Goal: Information Seeking & Learning: Learn about a topic

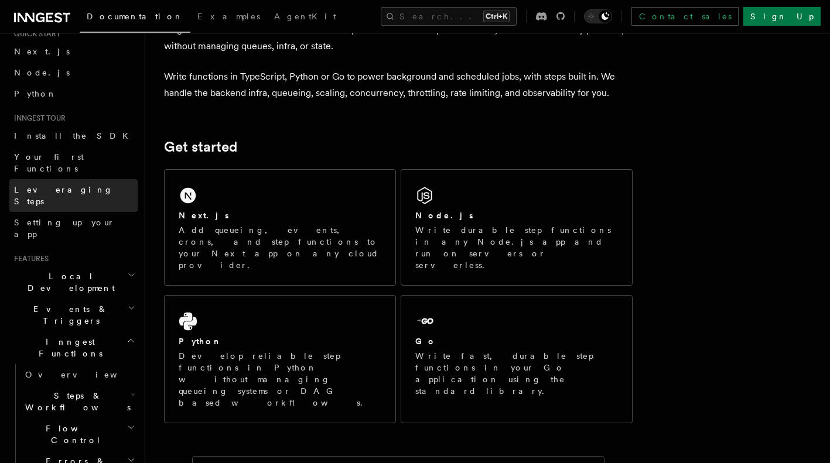
scroll to position [45, 0]
click at [128, 269] on icon "button" at bounding box center [132, 273] width 8 height 9
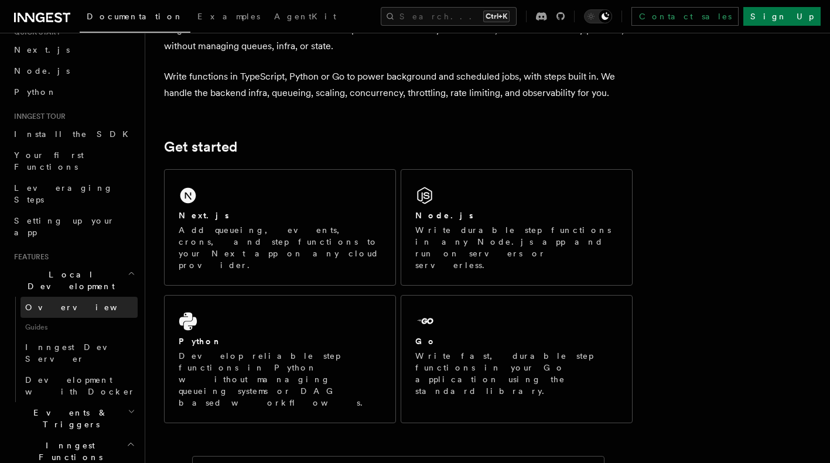
click at [54, 303] on span "Overview" at bounding box center [85, 307] width 121 height 9
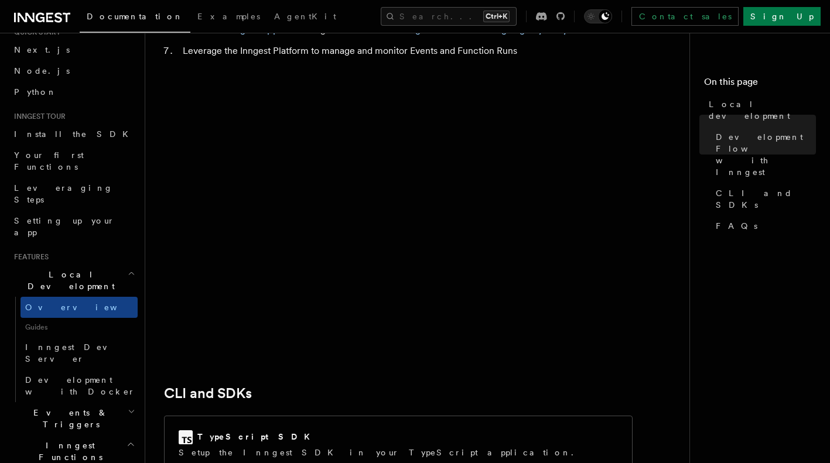
scroll to position [1225, 0]
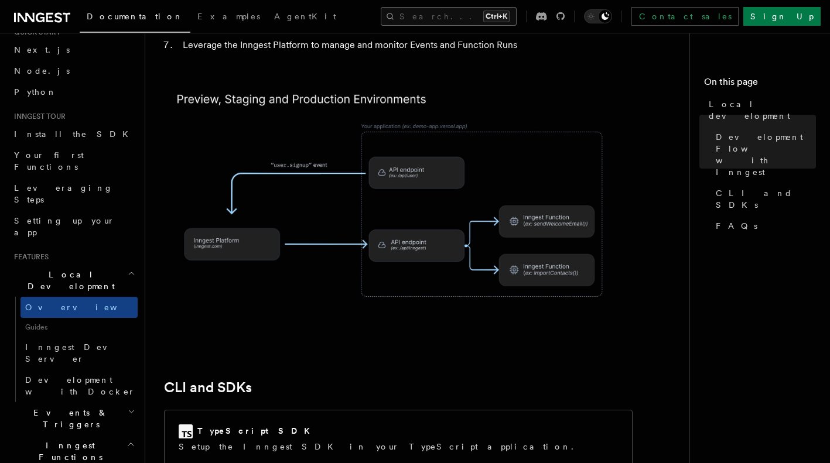
click at [466, 18] on button "Search... Ctrl+K" at bounding box center [449, 16] width 136 height 19
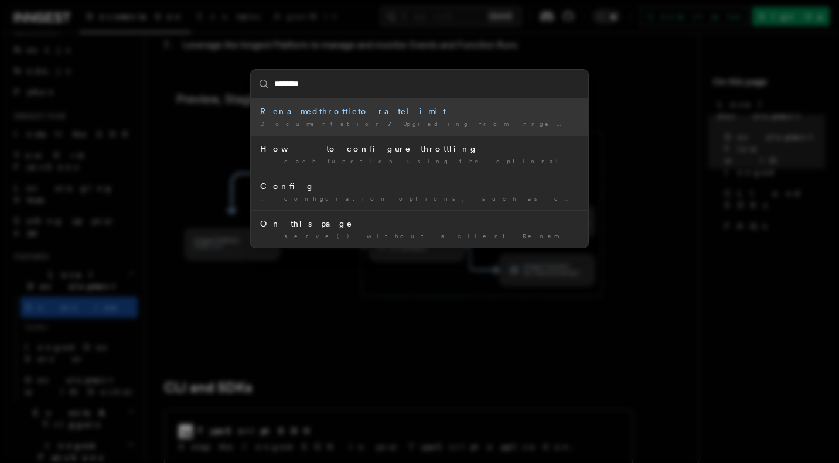
type input "*******"
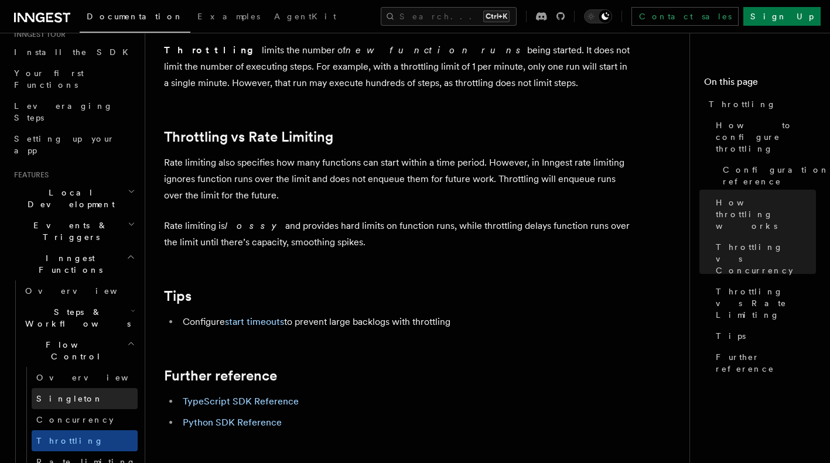
scroll to position [128, 0]
click at [70, 373] on span "Overview" at bounding box center [96, 377] width 121 height 9
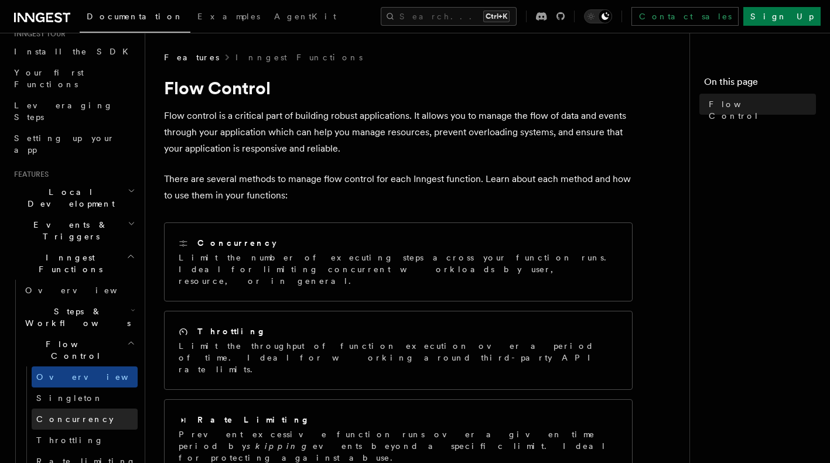
click at [91, 409] on link "Concurrency" at bounding box center [85, 419] width 106 height 21
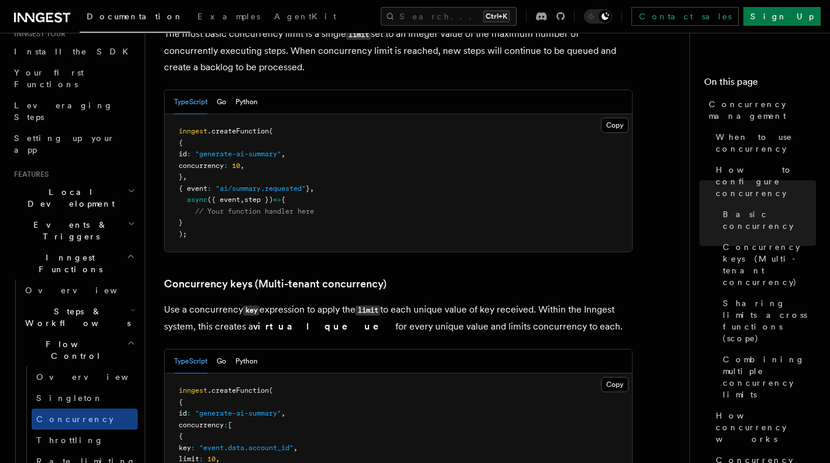
scroll to position [836, 0]
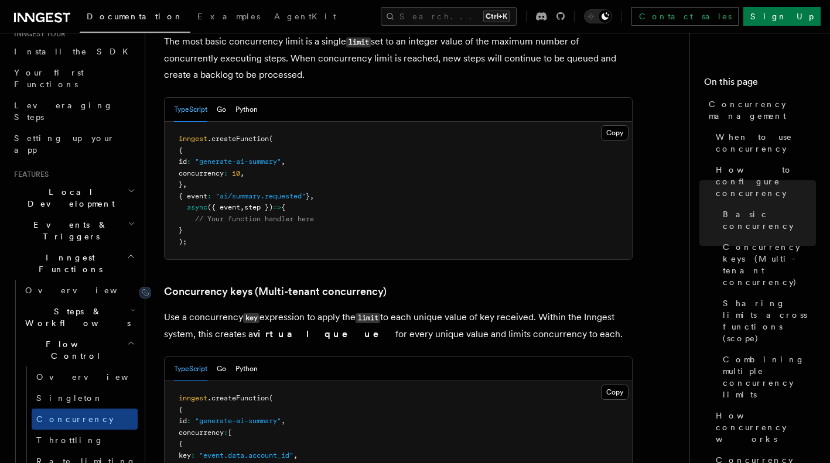
drag, startPoint x: 288, startPoint y: 300, endPoint x: 265, endPoint y: 249, distance: 55.6
click at [265, 284] on link "Concurrency keys (Multi-tenant concurrency)" at bounding box center [275, 292] width 223 height 16
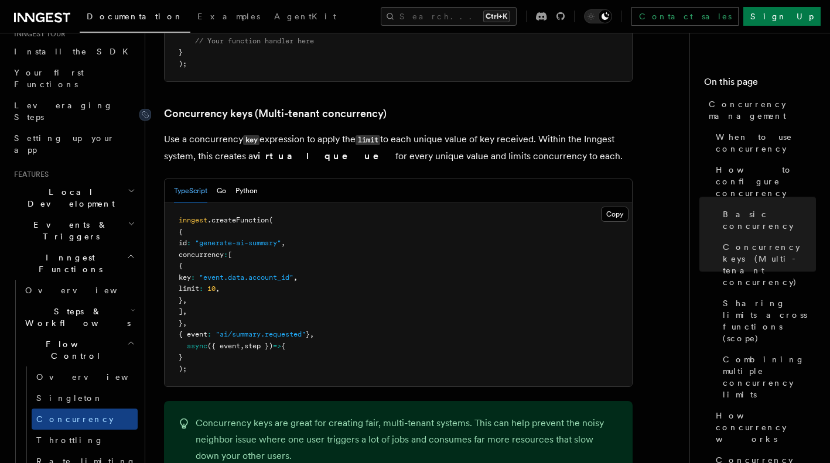
scroll to position [985, 0]
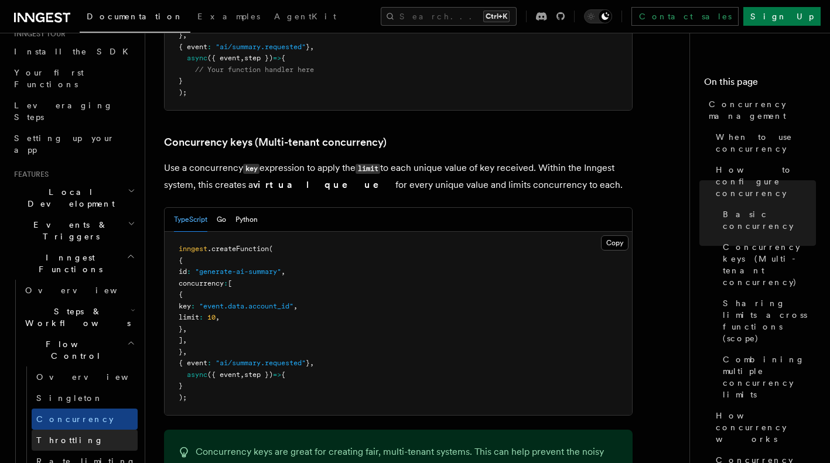
click at [57, 436] on span "Throttling" at bounding box center [69, 440] width 67 height 9
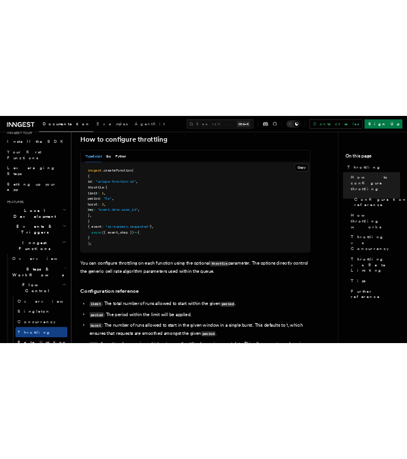
scroll to position [206, 0]
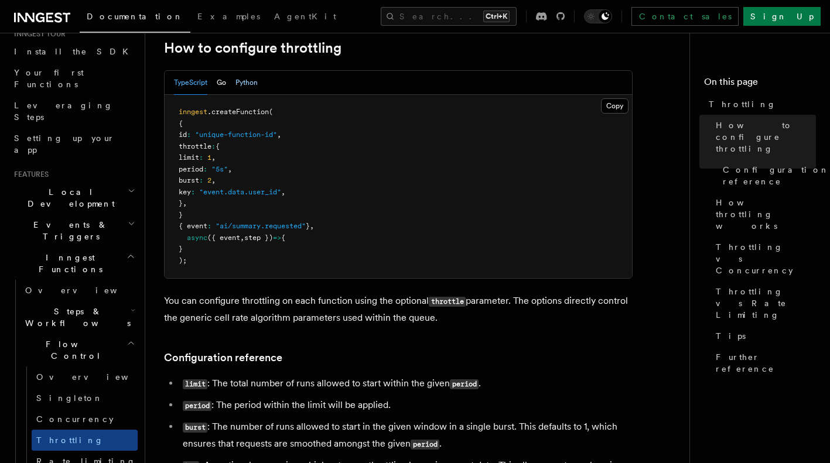
click at [254, 88] on button "Python" at bounding box center [246, 83] width 22 height 24
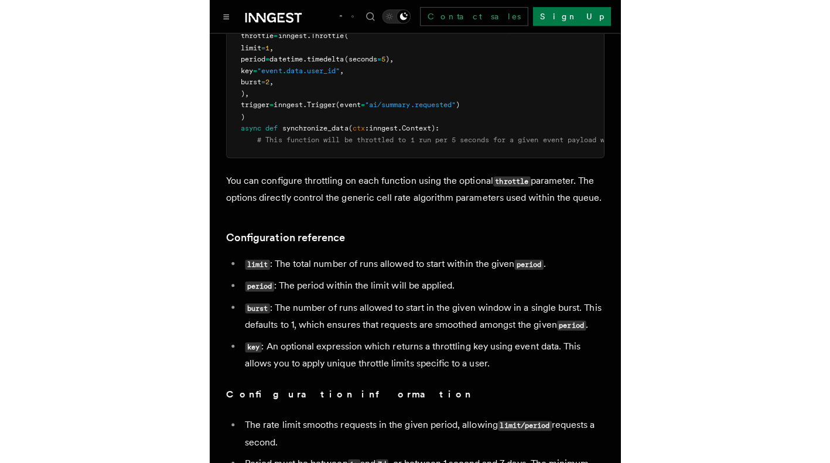
scroll to position [326, 0]
